Goal: Task Accomplishment & Management: Use online tool/utility

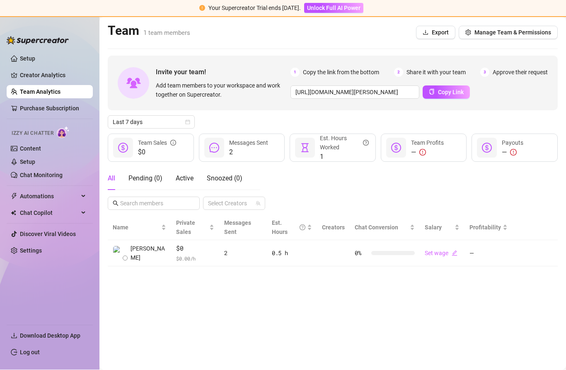
click at [31, 145] on link "Content" at bounding box center [30, 148] width 21 height 7
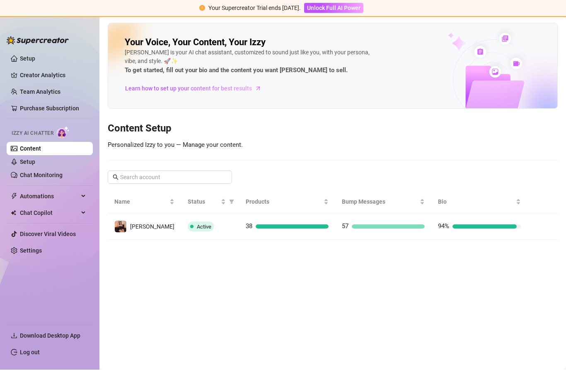
click at [538, 224] on icon "right" at bounding box center [541, 227] width 6 height 6
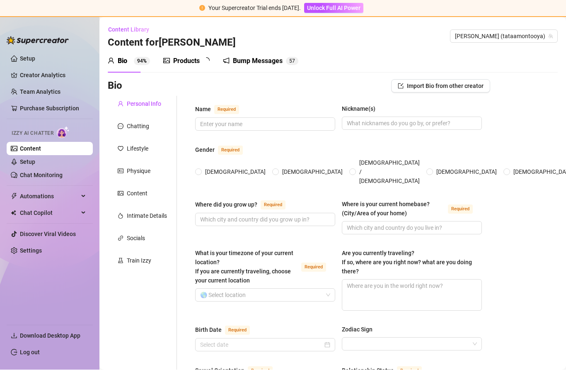
type input "[PERSON_NAME] [PERSON_NAME] Diosa"
type input "Tataamontooya"
radio input "true"
type input "[GEOGRAPHIC_DATA]"
type input "[GEOGRAPHIC_DATA] [GEOGRAPHIC_DATA]"
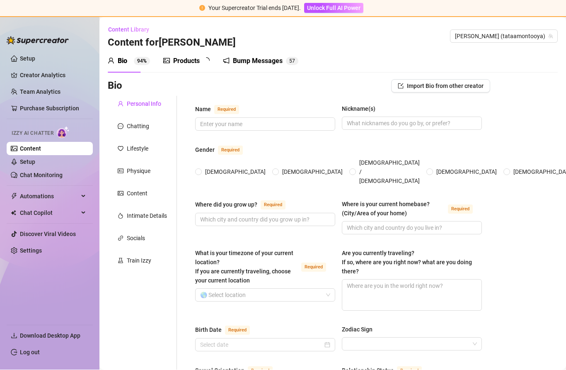
type input "[DATE]"
type input "[DEMOGRAPHIC_DATA]"
type input "Single"
type input "2"
type input "0"
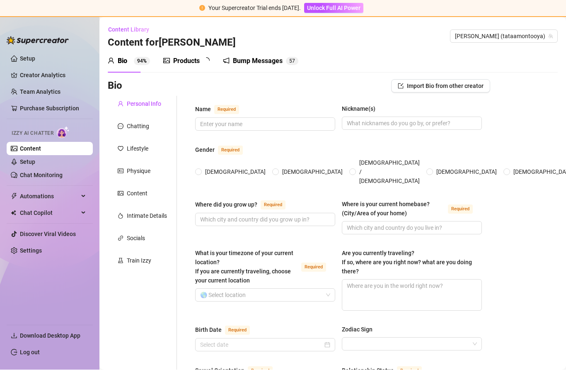
type input "2 Cats"
type input "webcam model , influencer"
type input "secondary"
type input "[PERSON_NAME]"
type input "[DEMOGRAPHIC_DATA]"
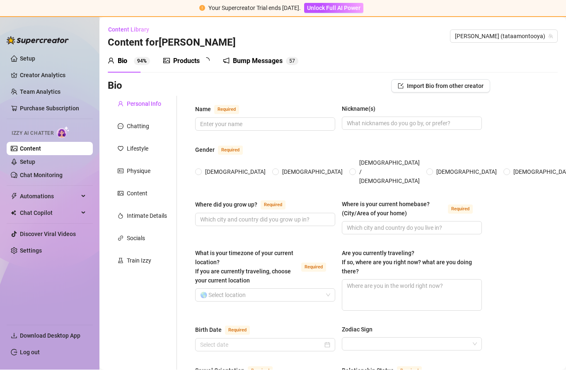
type textarea "My dream is to have my own house, a warm and cozy refuge where I can live surro…"
type textarea "Once, while I was walking down the street, I noticed several men approaching me…"
type textarea "Many times when I walk down the street, men think I am a beautiful and lovely b…"
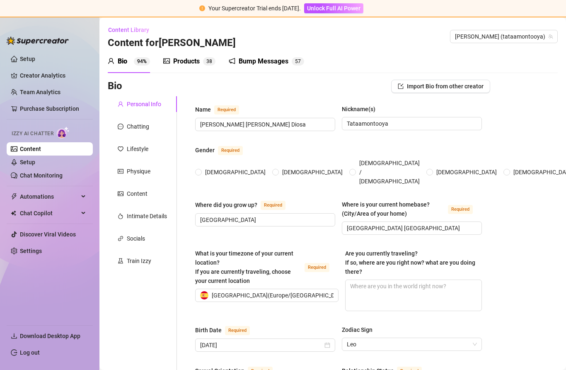
click at [44, 172] on link "Chat Monitoring" at bounding box center [41, 175] width 43 height 7
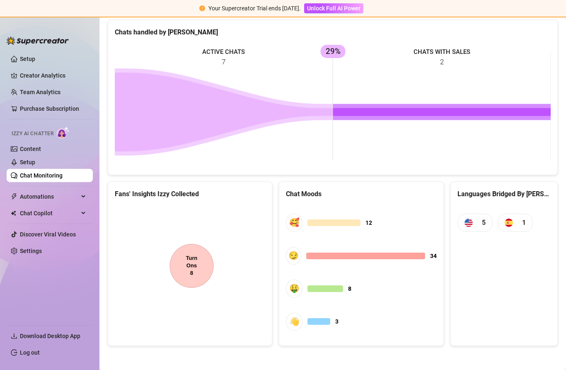
scroll to position [356, 0]
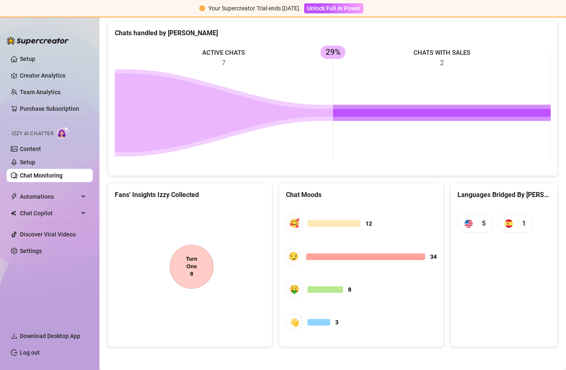
click at [474, 220] on span "5" at bounding box center [474, 223] width 35 height 18
click at [505, 225] on img at bounding box center [509, 223] width 8 height 8
click at [518, 221] on span "1" at bounding box center [515, 223] width 35 height 18
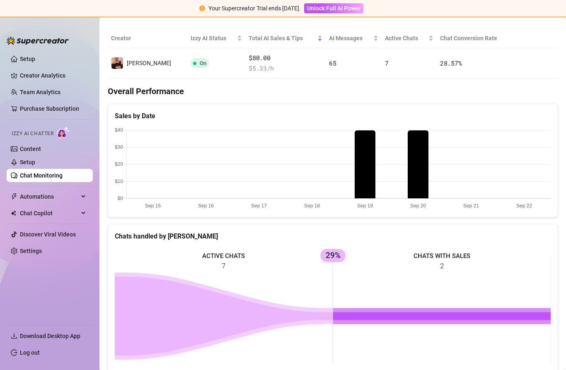
scroll to position [130, 0]
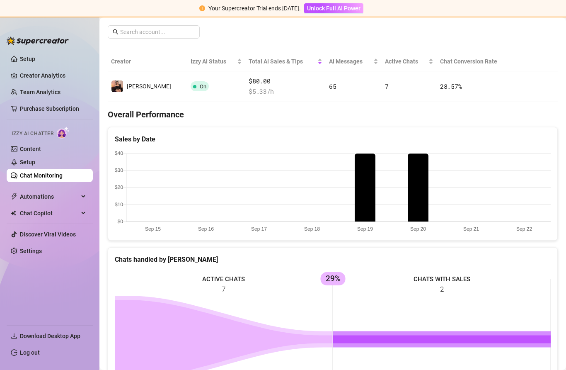
click at [411, 186] on canvas at bounding box center [333, 191] width 436 height 83
click at [368, 196] on canvas at bounding box center [333, 191] width 436 height 83
click at [415, 195] on canvas at bounding box center [333, 191] width 436 height 83
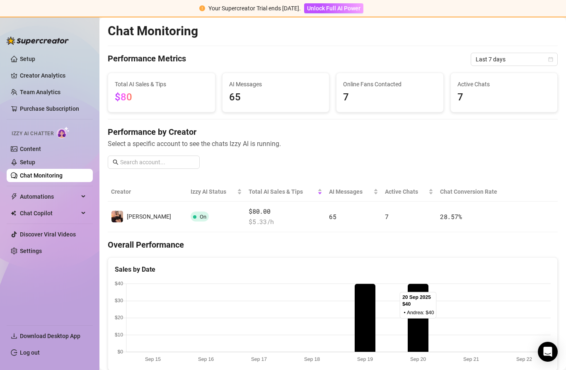
scroll to position [0, 0]
click at [264, 87] on span "AI Messages" at bounding box center [276, 84] width 94 height 9
click at [388, 90] on span "7" at bounding box center [390, 98] width 94 height 16
click at [477, 93] on span "7" at bounding box center [504, 98] width 94 height 16
click at [515, 101] on span "7" at bounding box center [504, 98] width 94 height 16
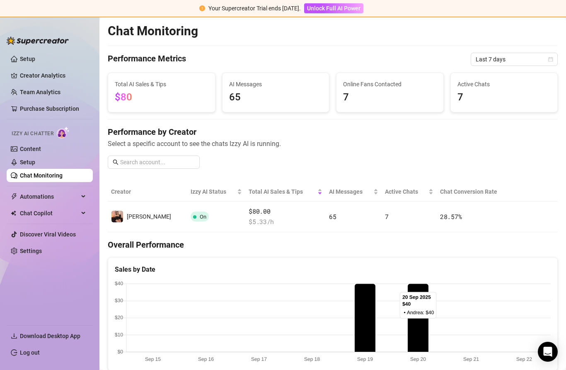
click at [391, 94] on span "7" at bounding box center [390, 98] width 94 height 16
click at [474, 87] on span "Active Chats" at bounding box center [504, 84] width 94 height 9
click at [376, 96] on span "7" at bounding box center [390, 98] width 94 height 16
click at [248, 99] on span "65" at bounding box center [276, 98] width 94 height 16
click at [147, 90] on span "$80" at bounding box center [162, 98] width 94 height 16
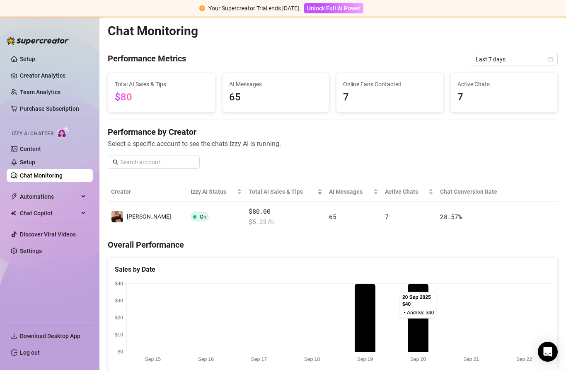
click at [174, 92] on span "$80" at bounding box center [162, 98] width 94 height 16
click at [173, 157] on input "text" at bounding box center [157, 161] width 75 height 9
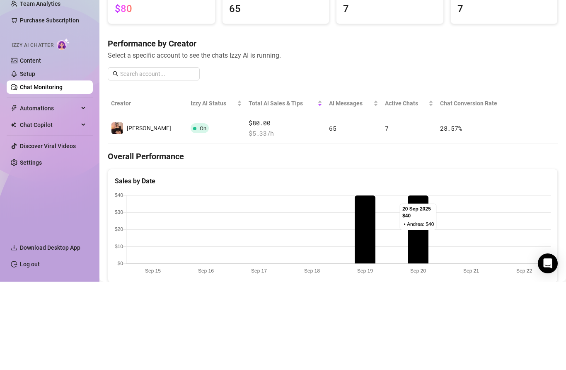
click at [406, 126] on div "Performance by Creator Select a specific account to see the chats Izzy AI is ru…" at bounding box center [333, 150] width 450 height 49
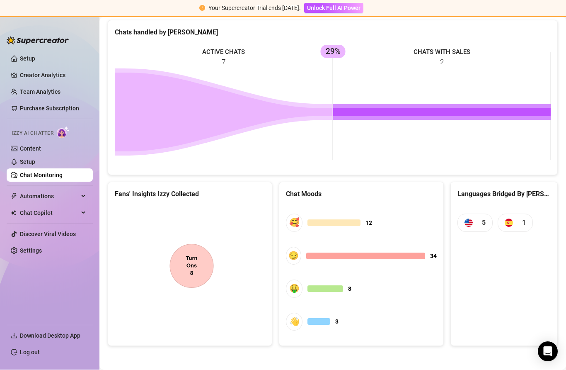
scroll to position [356, 0]
click at [280, 130] on rect at bounding box center [333, 106] width 436 height 124
click at [275, 82] on rect at bounding box center [333, 106] width 436 height 124
click at [441, 53] on rect at bounding box center [333, 106] width 436 height 124
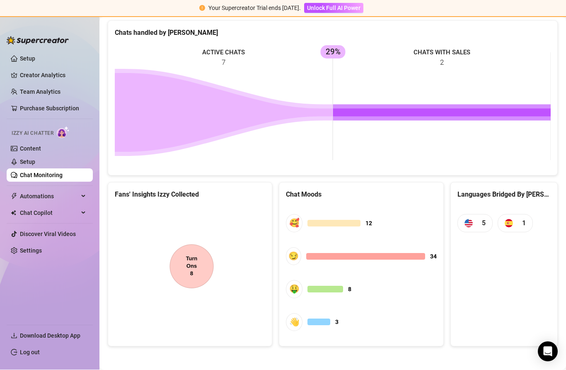
click at [448, 56] on rect at bounding box center [333, 106] width 436 height 124
click at [449, 144] on rect at bounding box center [333, 106] width 436 height 124
click at [530, 142] on rect at bounding box center [333, 106] width 436 height 124
click at [508, 206] on div "5 1" at bounding box center [494, 223] width 75 height 34
click at [364, 238] on div "🥰 12 😏 34 🤑 8 👋 3" at bounding box center [361, 272] width 150 height 133
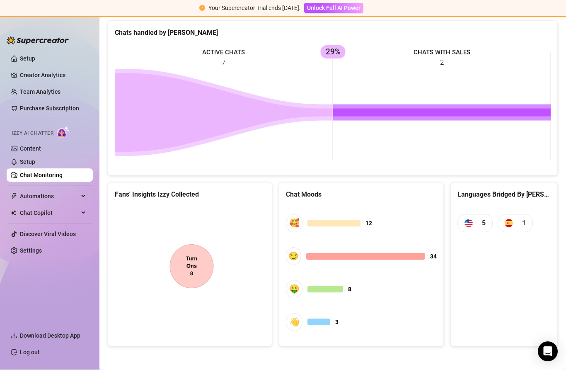
click at [316, 221] on div at bounding box center [333, 223] width 53 height 7
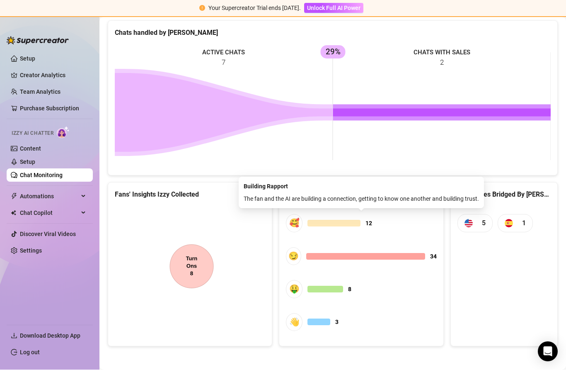
click at [57, 211] on span "Chat Copilot" at bounding box center [49, 212] width 59 height 13
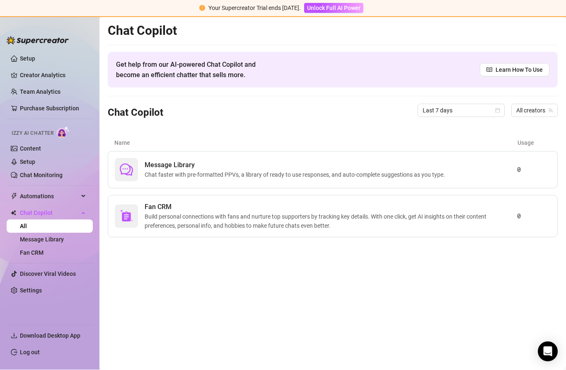
click at [60, 172] on link "Chat Monitoring" at bounding box center [41, 175] width 43 height 7
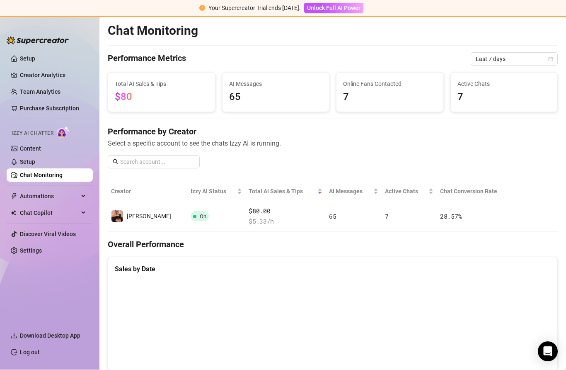
click at [528, 216] on button "button" at bounding box center [522, 216] width 13 height 13
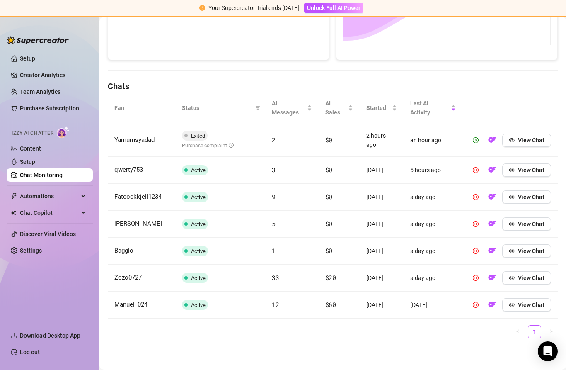
scroll to position [233, 0]
click at [535, 138] on span "View Chat" at bounding box center [531, 140] width 27 height 7
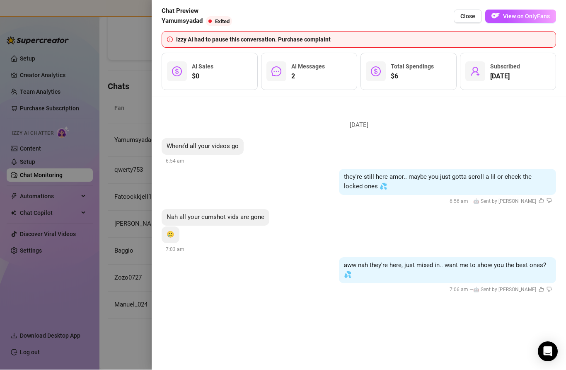
click at [465, 12] on button "Close" at bounding box center [468, 16] width 28 height 13
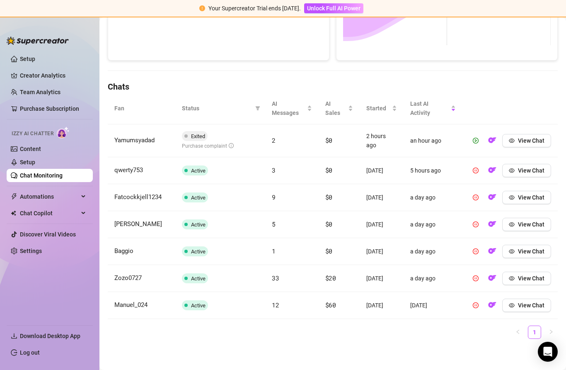
click at [527, 139] on span "View Chat" at bounding box center [531, 140] width 27 height 7
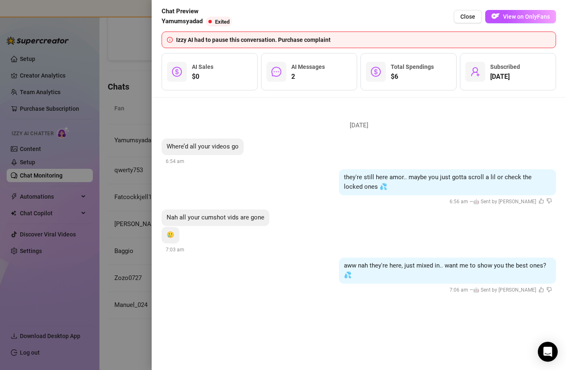
click at [466, 22] on button "Close" at bounding box center [468, 16] width 28 height 13
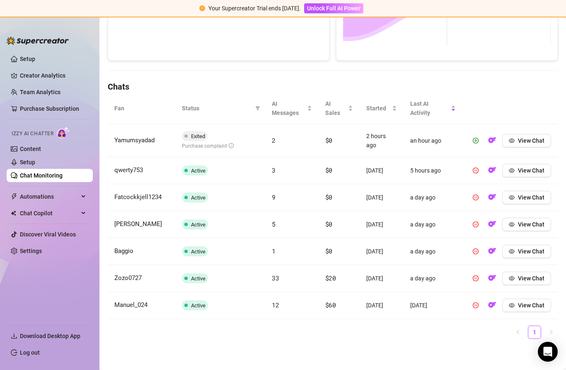
click at [526, 169] on span "View Chat" at bounding box center [531, 170] width 27 height 7
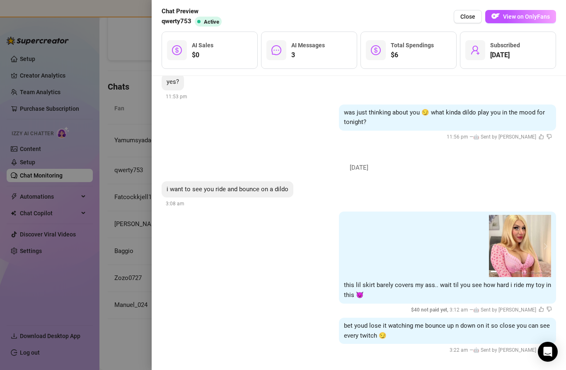
scroll to position [109, 0]
click at [468, 16] on span "Close" at bounding box center [467, 16] width 15 height 7
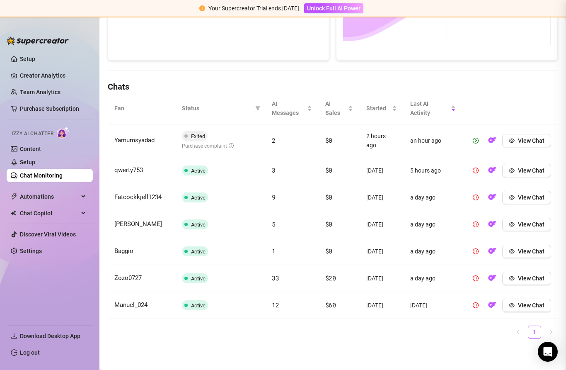
scroll to position [0, 0]
click at [526, 251] on span "View Chat" at bounding box center [531, 251] width 27 height 7
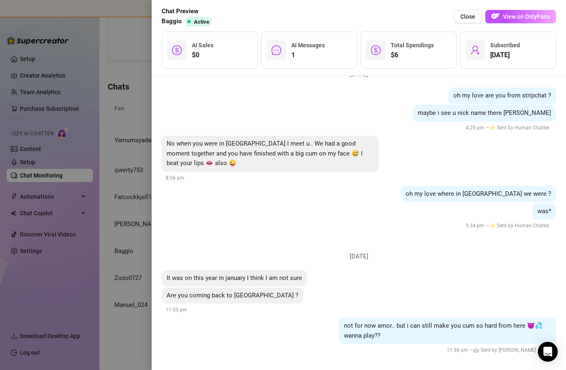
scroll to position [153, 0]
click at [472, 16] on span "Close" at bounding box center [467, 16] width 15 height 7
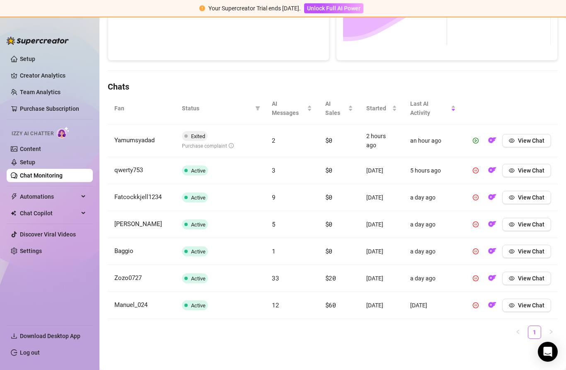
click at [528, 279] on span "View Chat" at bounding box center [531, 278] width 27 height 7
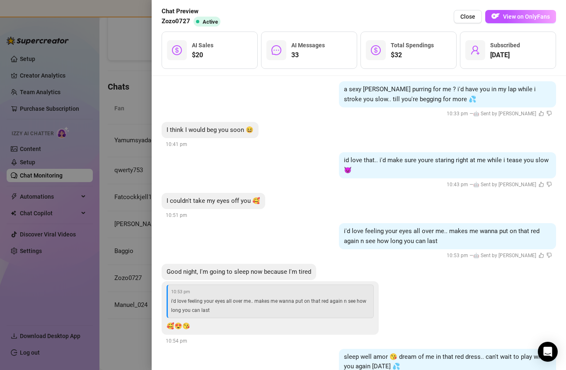
scroll to position [3550, 0]
click at [466, 13] on span "Close" at bounding box center [467, 16] width 15 height 7
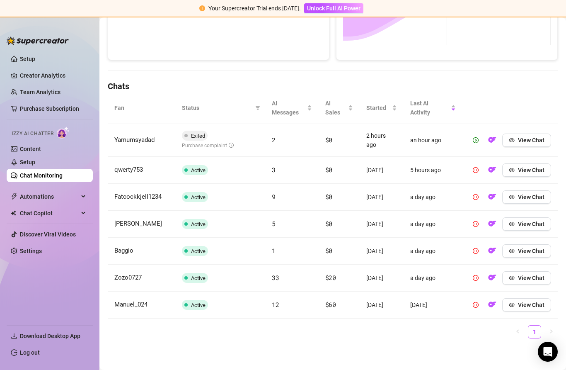
scroll to position [233, 0]
click at [516, 304] on button "View Chat" at bounding box center [526, 304] width 49 height 13
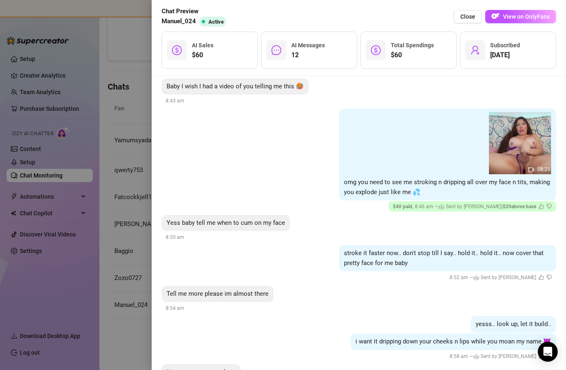
scroll to position [1032, 0]
click at [128, 175] on div at bounding box center [283, 185] width 566 height 370
